Goal: Browse casually: Explore the website without a specific task or goal

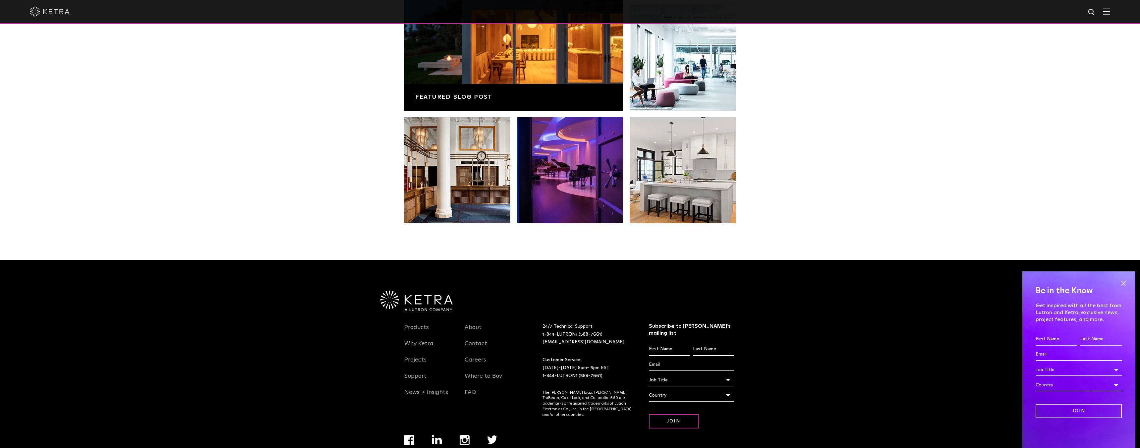
scroll to position [1392, 0]
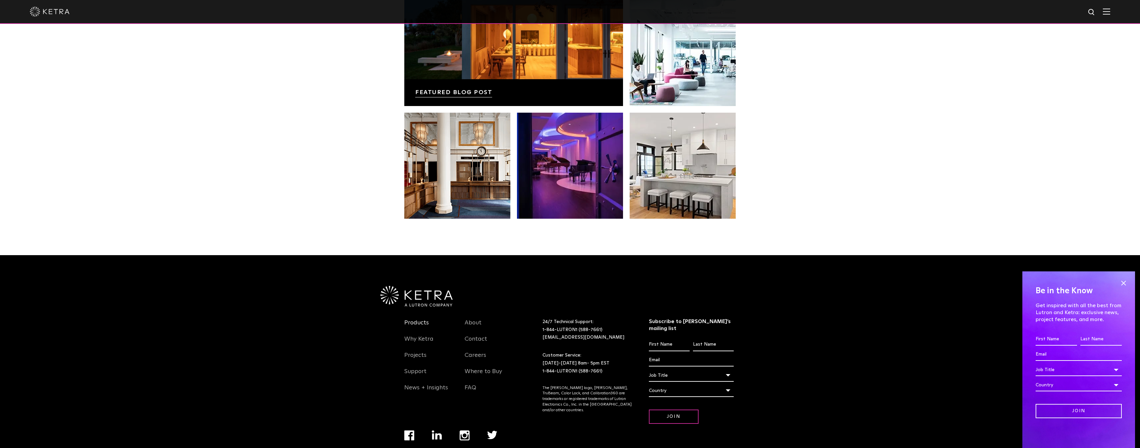
click at [422, 319] on link "Products" at bounding box center [416, 326] width 25 height 15
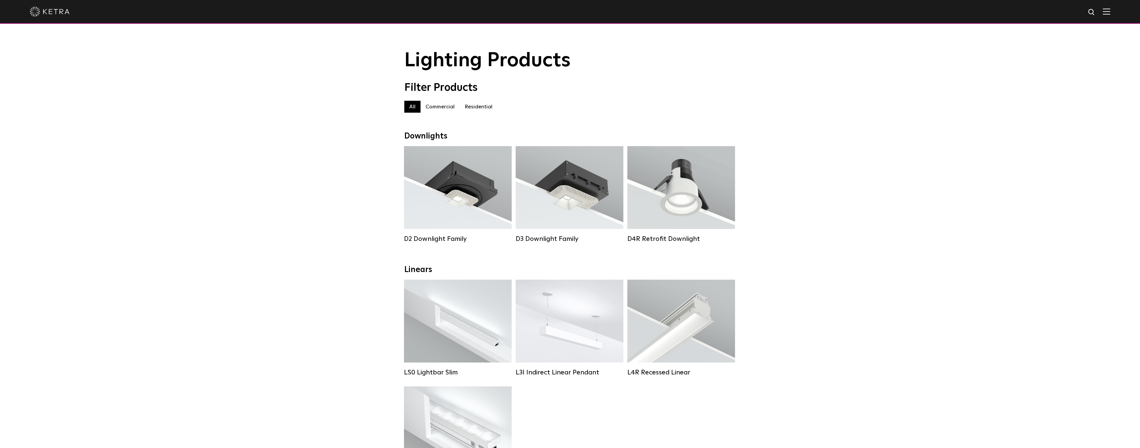
click at [53, 15] on img at bounding box center [50, 12] width 40 height 10
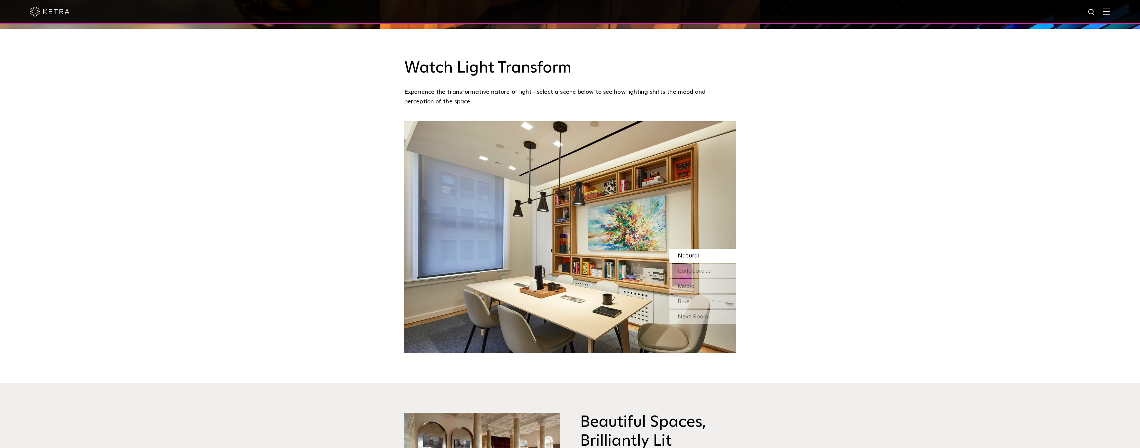
scroll to position [664, 0]
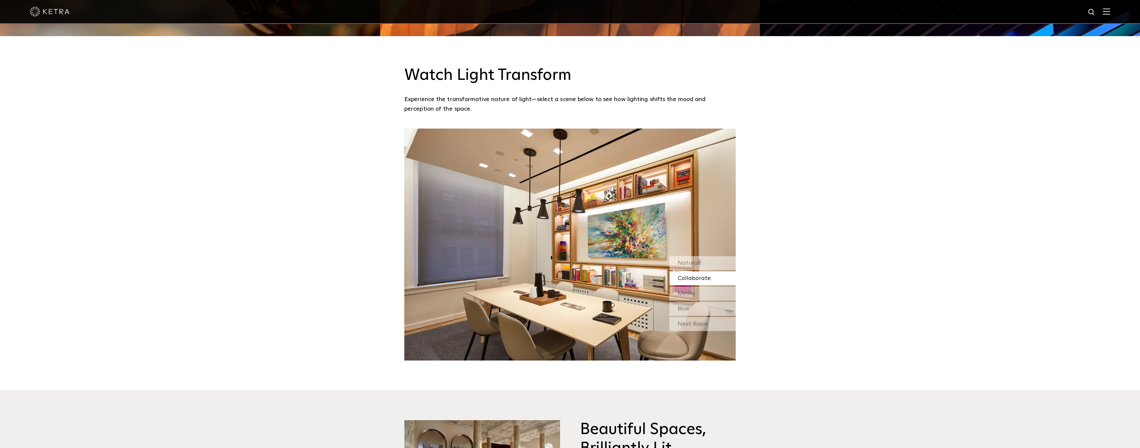
click at [691, 275] on span "Collaborate" at bounding box center [694, 278] width 33 height 6
click at [687, 291] on span "Media" at bounding box center [686, 294] width 17 height 6
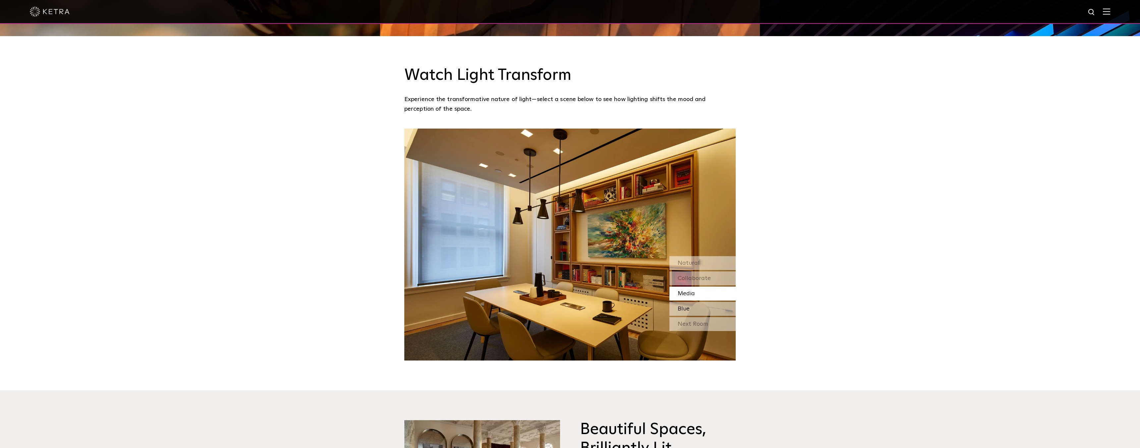
click at [686, 306] on span "Blue" at bounding box center [684, 309] width 12 height 6
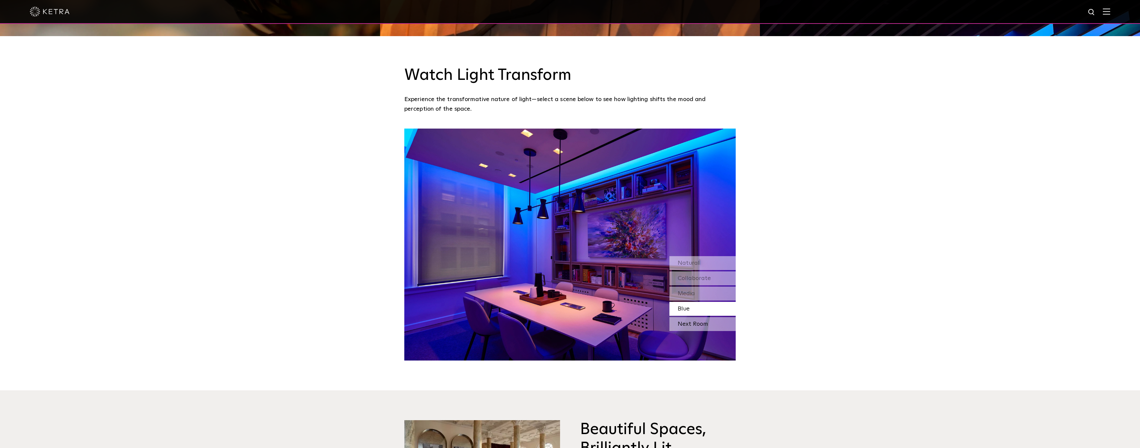
click at [689, 317] on div "Next Room" at bounding box center [702, 324] width 66 height 14
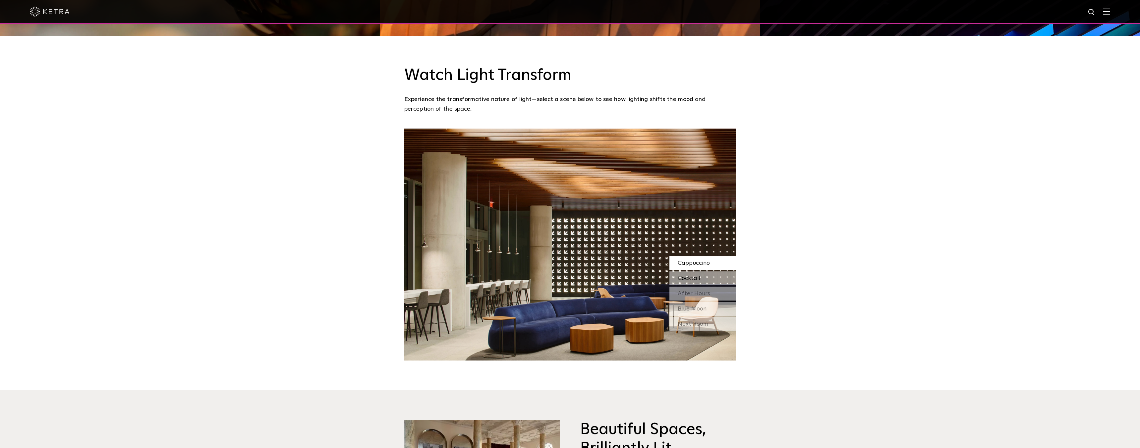
click at [690, 275] on span "Cocktail" at bounding box center [689, 278] width 23 height 6
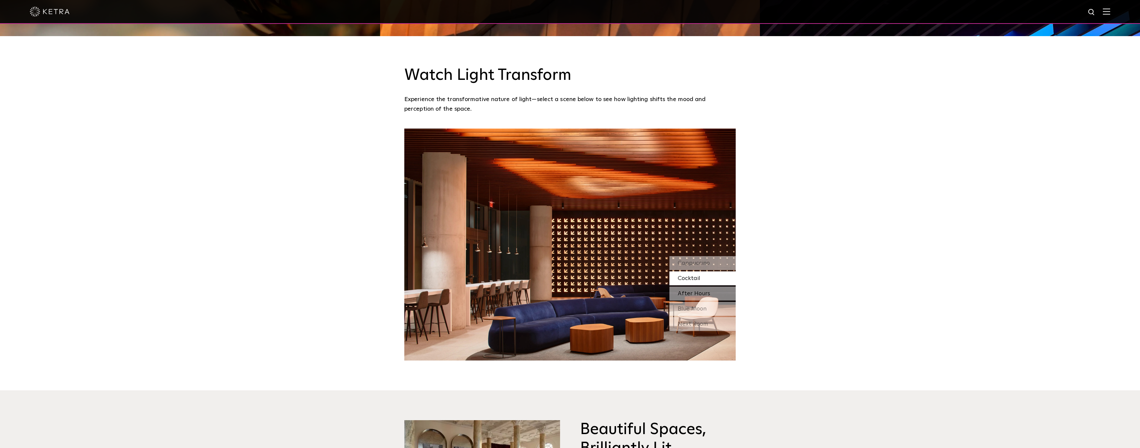
click at [691, 291] on span "After Hours" at bounding box center [694, 294] width 32 height 6
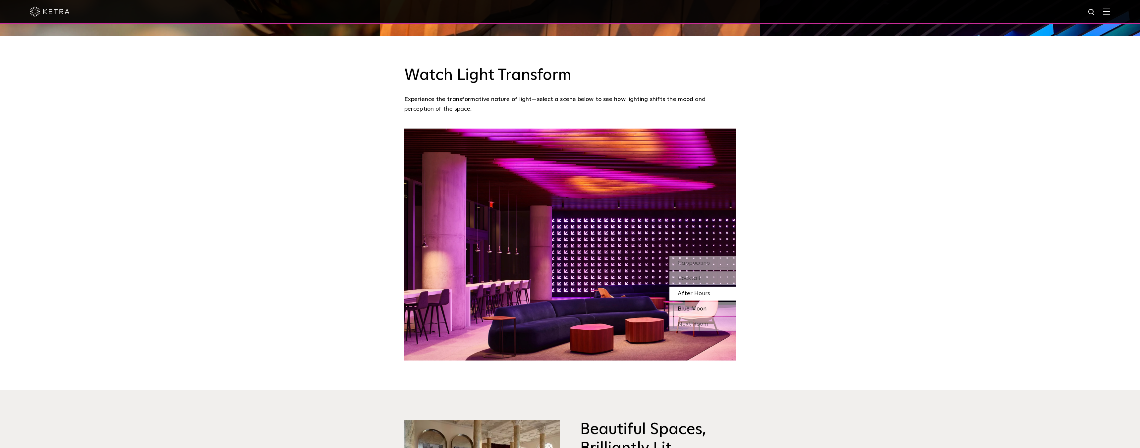
click at [688, 306] on span "Blue Moon" at bounding box center [692, 309] width 29 height 6
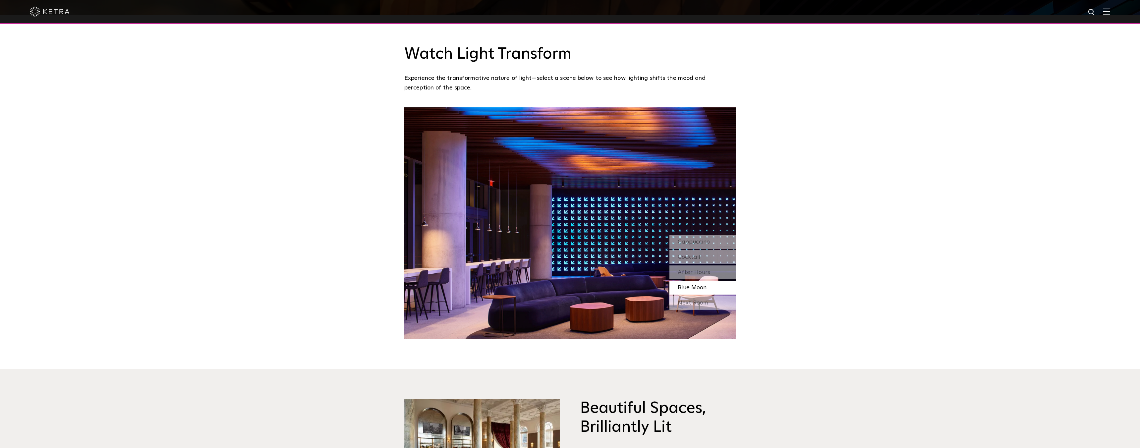
scroll to position [680, 0]
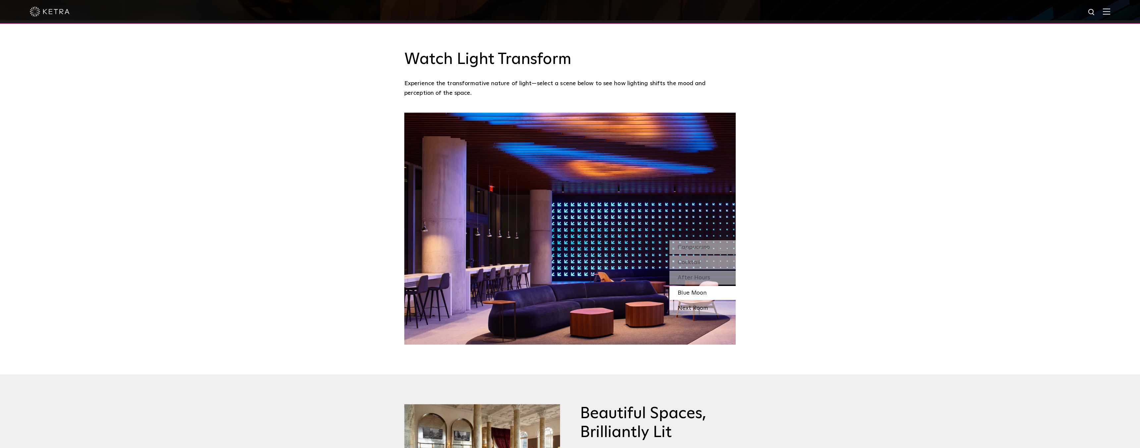
click at [692, 301] on div "Next Room" at bounding box center [702, 308] width 66 height 14
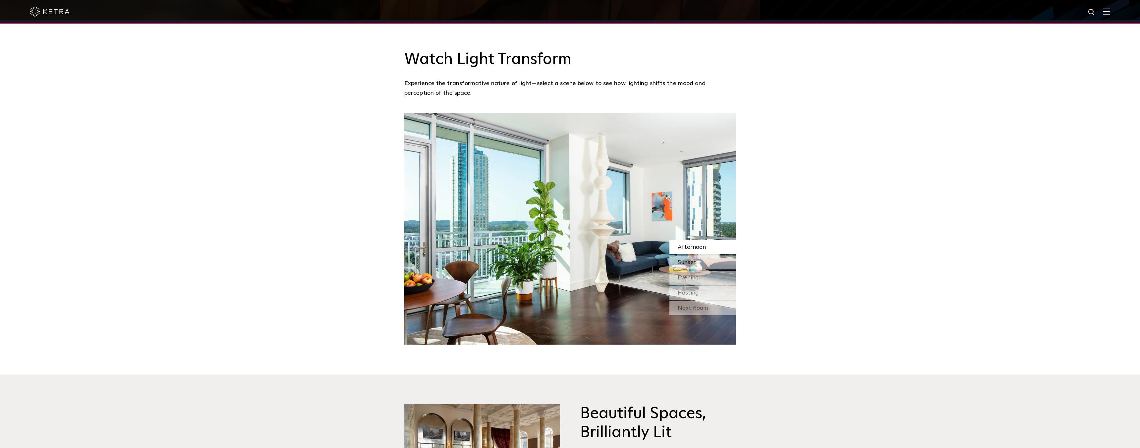
click at [692, 259] on span "Sunset" at bounding box center [687, 262] width 19 height 6
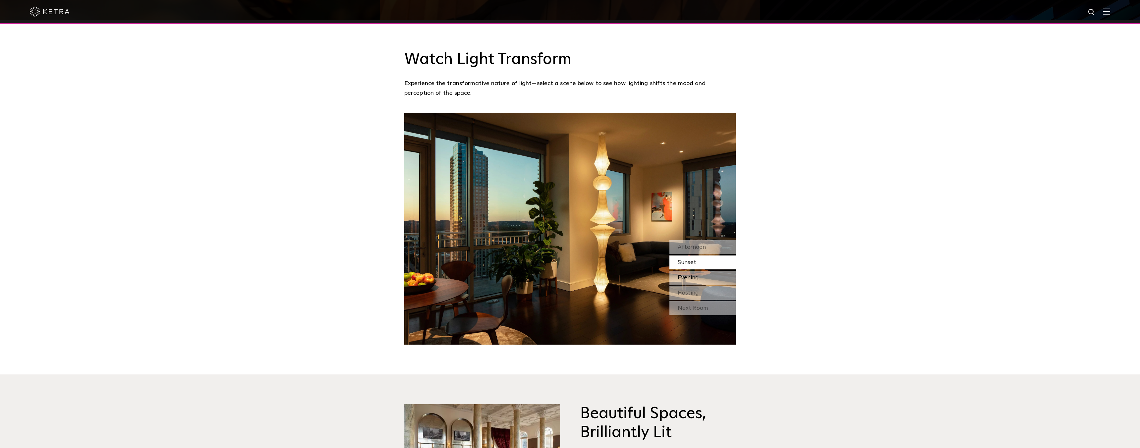
click at [694, 275] on span "Evening" at bounding box center [688, 278] width 21 height 6
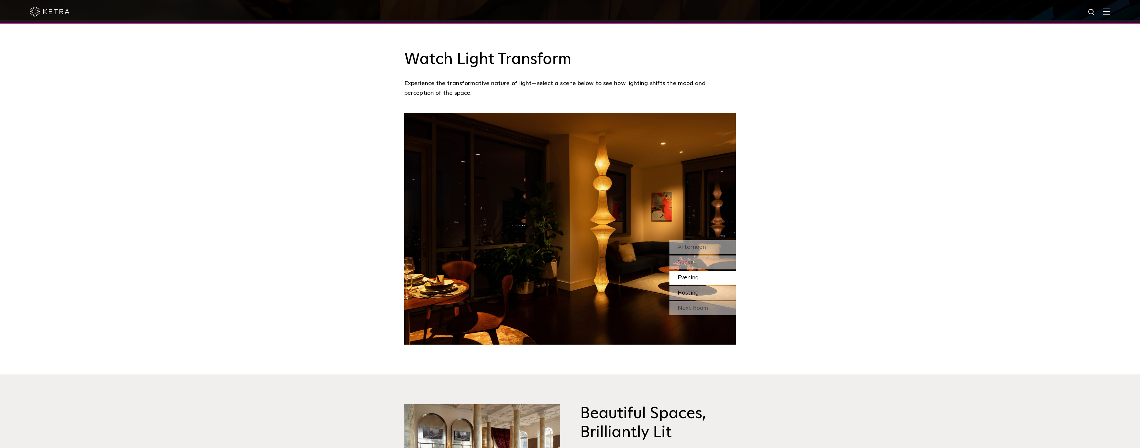
click at [694, 290] on span "Hosting" at bounding box center [688, 293] width 21 height 6
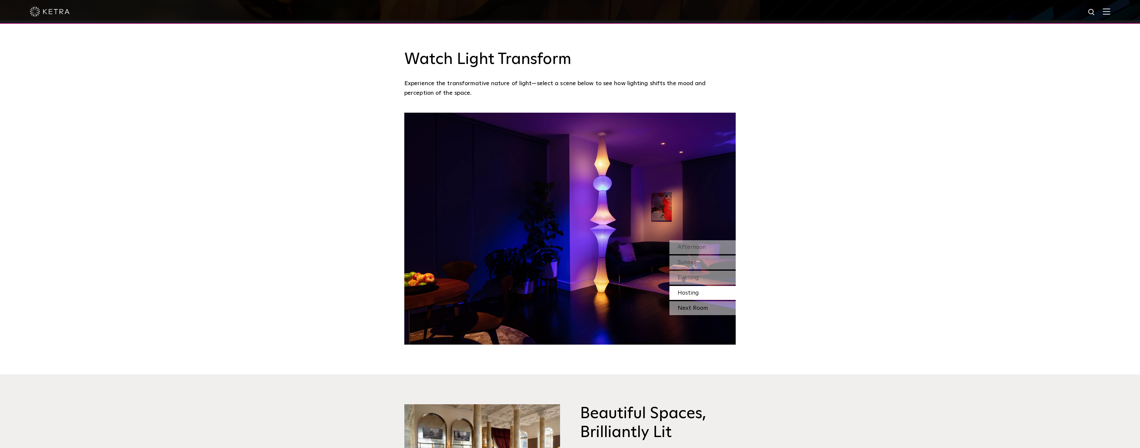
click at [695, 301] on div "Next Room" at bounding box center [702, 308] width 66 height 14
